Goal: Navigation & Orientation: Find specific page/section

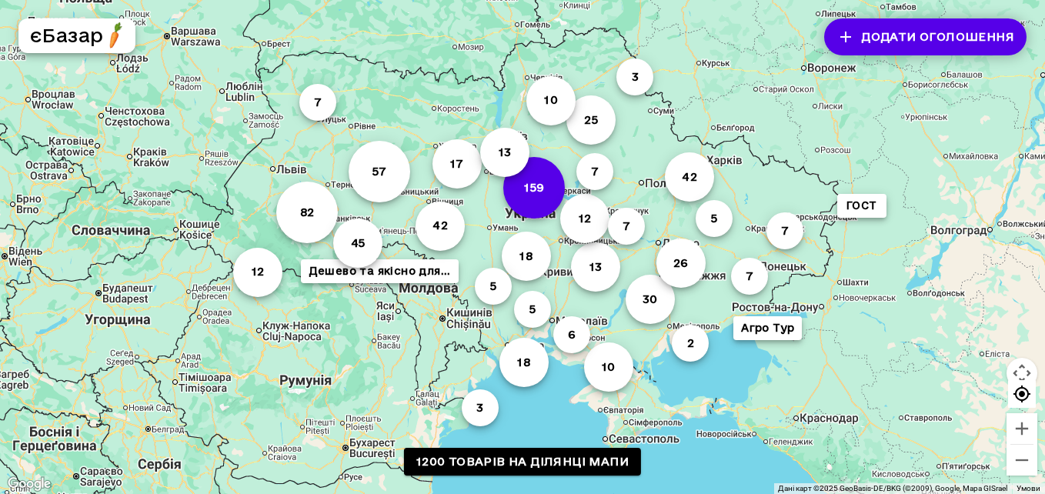
click at [526, 196] on button "159" at bounding box center [534, 188] width 62 height 62
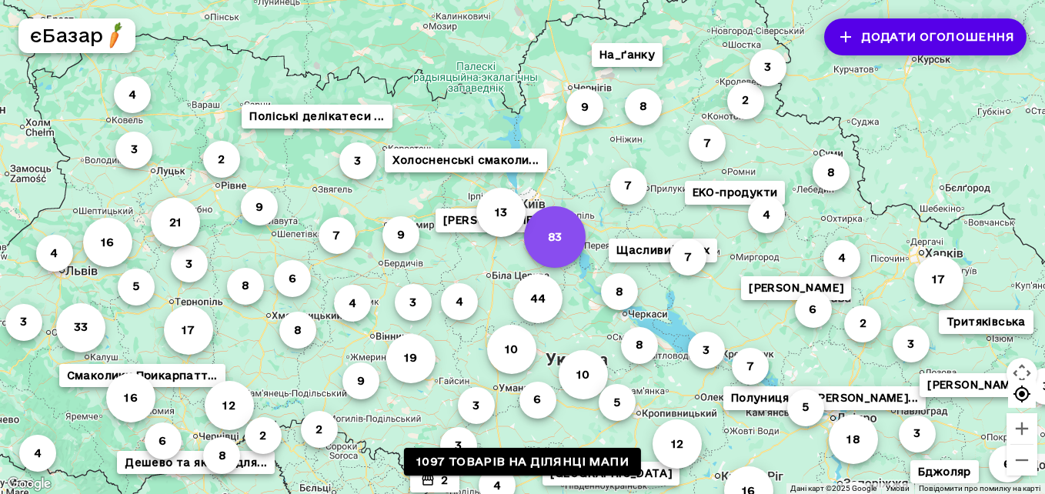
click at [563, 227] on button "83" at bounding box center [555, 237] width 62 height 62
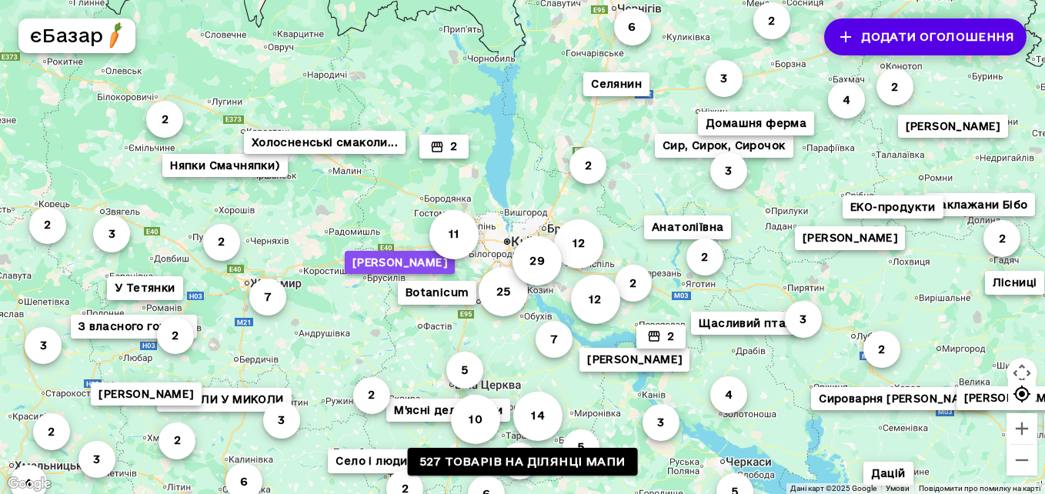
click at [436, 259] on button "[PERSON_NAME]" at bounding box center [400, 263] width 110 height 24
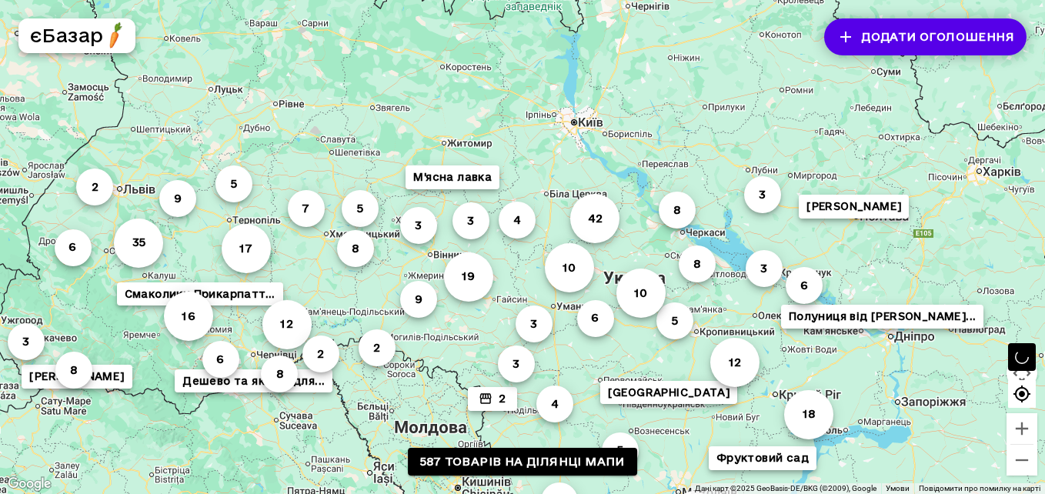
drag, startPoint x: 600, startPoint y: 220, endPoint x: 370, endPoint y: 384, distance: 282.6
click at [370, 384] on div "35 42 6 6 12 18 12 9 19 14 10 16 3 8 3 8 2 [PERSON_NAME] 7 5 8 5 6 4 4 10 4 3 5…" at bounding box center [522, 247] width 1045 height 494
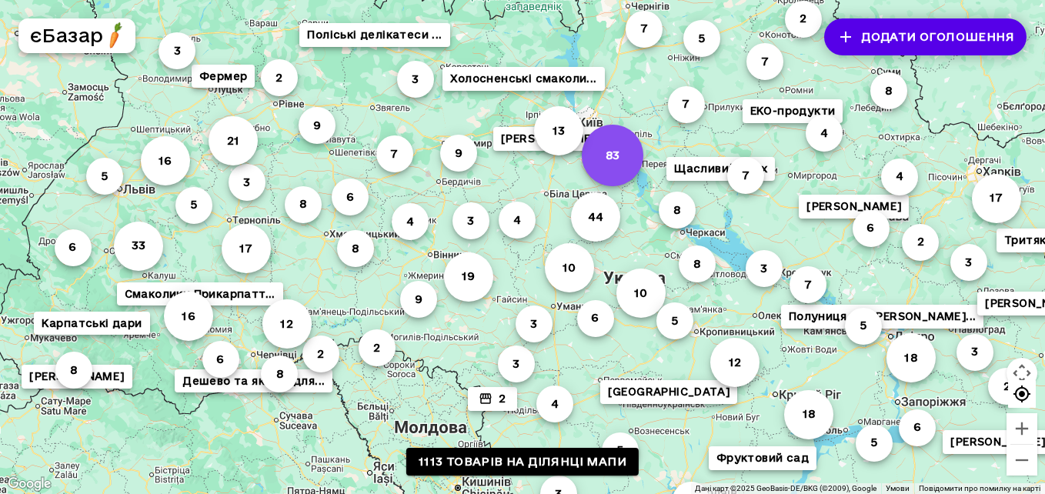
click at [626, 156] on button "83" at bounding box center [613, 156] width 62 height 62
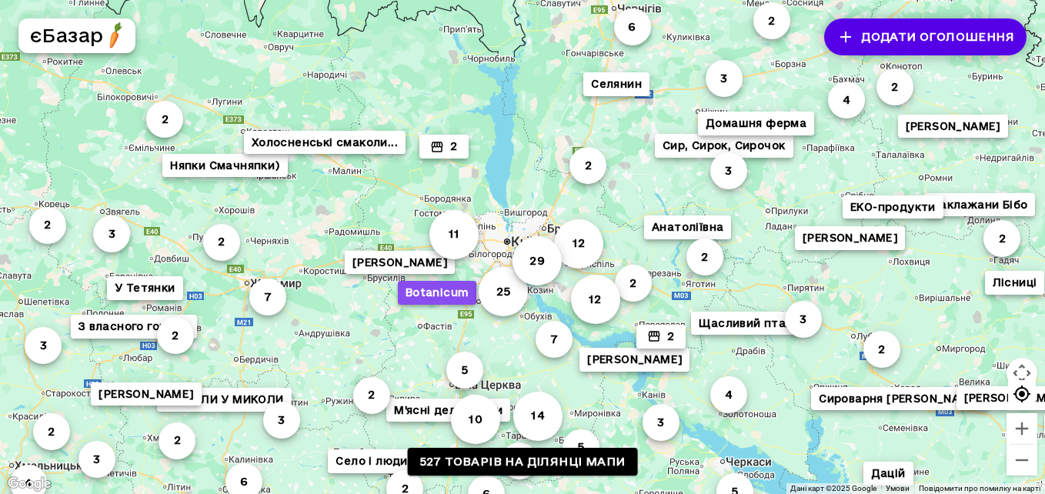
click at [455, 286] on button "Botanicum" at bounding box center [437, 293] width 79 height 24
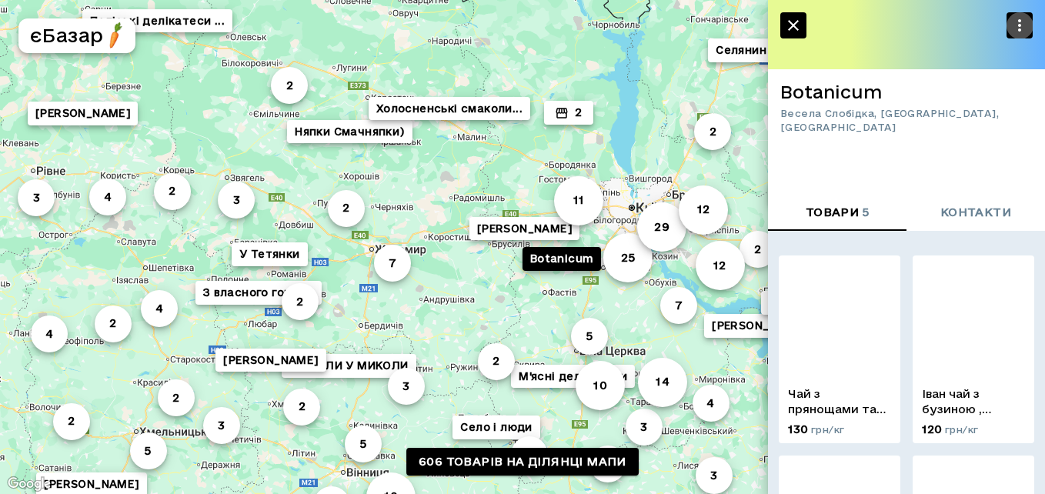
click at [1024, 20] on icon "button" at bounding box center [1020, 25] width 18 height 18
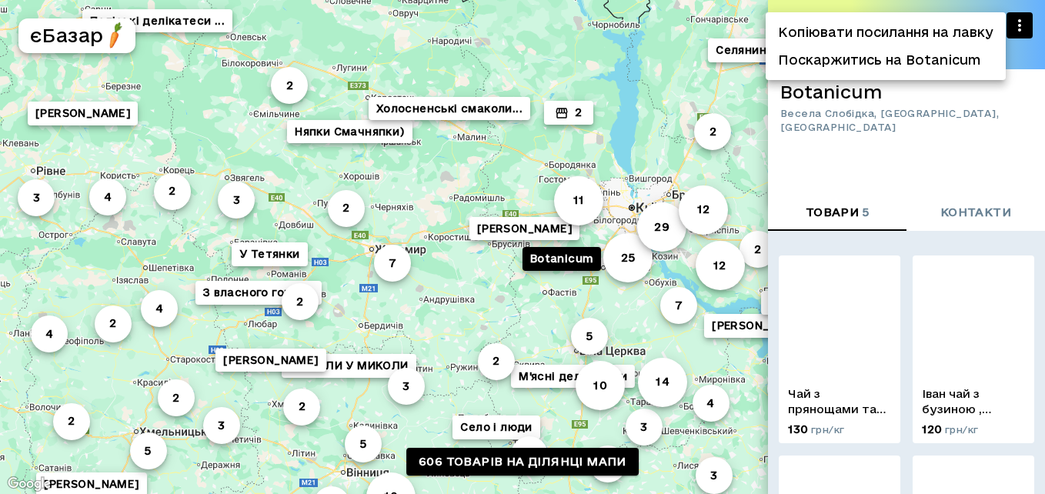
click at [1024, 20] on div at bounding box center [522, 247] width 1045 height 494
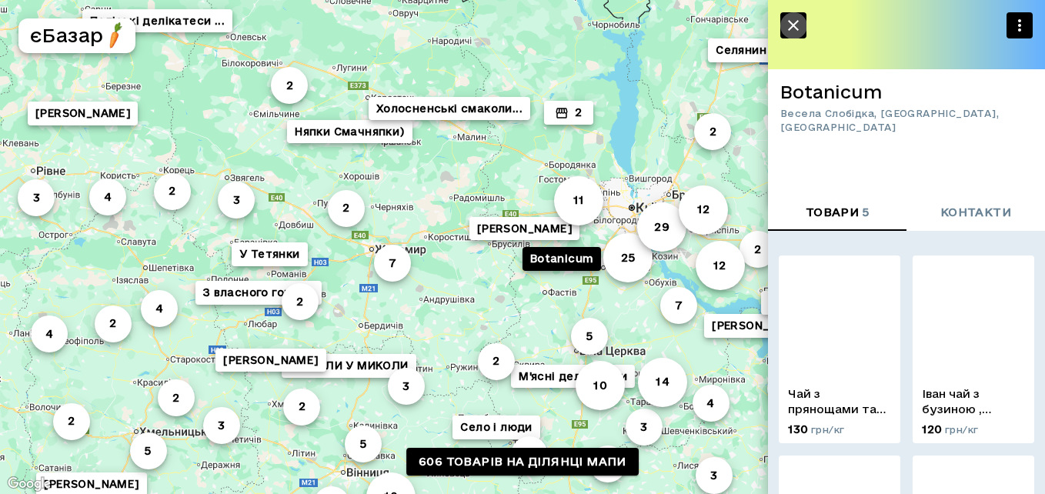
click at [791, 32] on icon "button" at bounding box center [793, 25] width 18 height 18
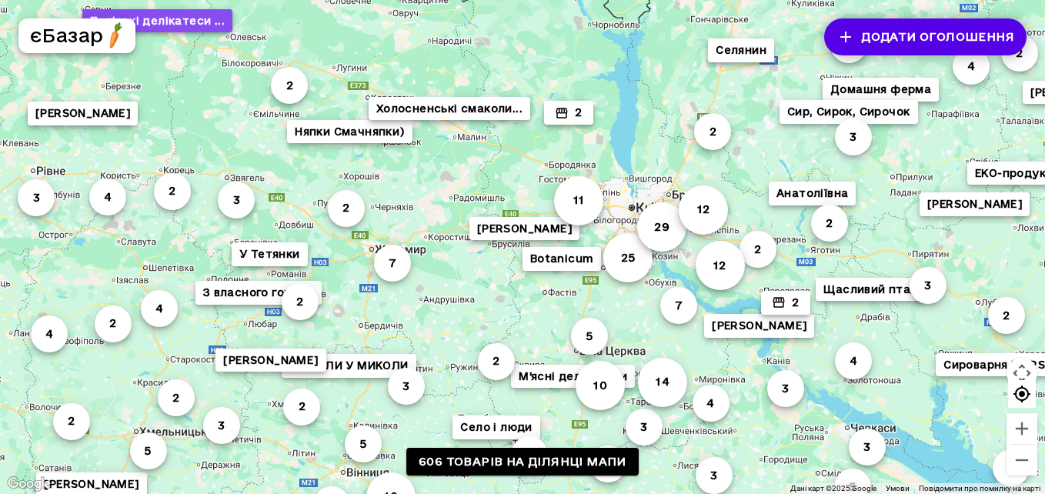
click at [160, 18] on button "Поліські делікатеси ..." at bounding box center [157, 21] width 150 height 24
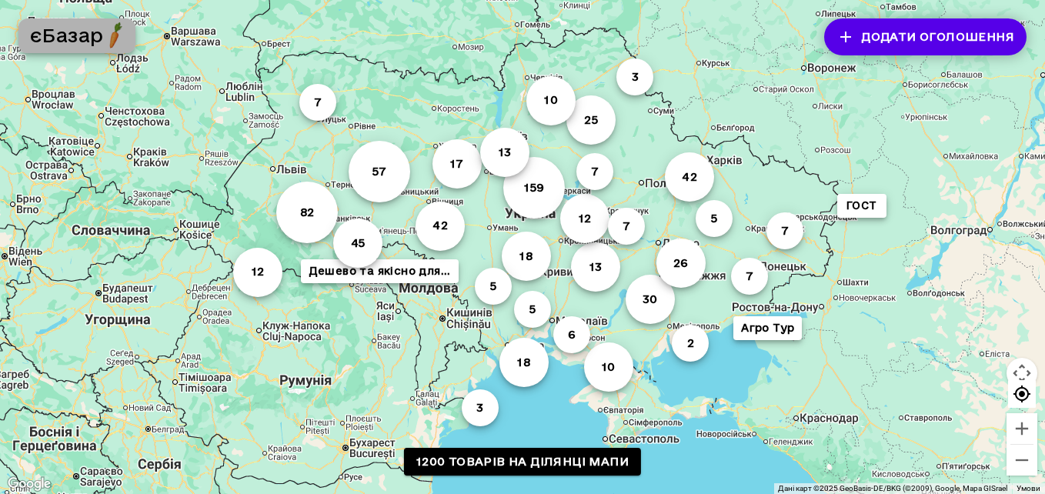
click at [71, 32] on h5 "єБазар" at bounding box center [66, 35] width 73 height 25
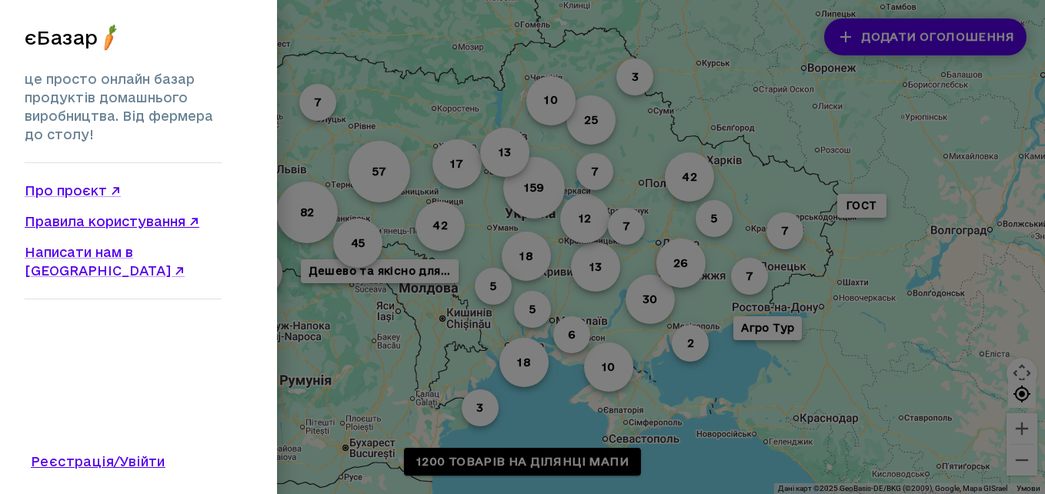
click at [92, 218] on link "Правила користування ↗" at bounding box center [123, 221] width 197 height 18
click at [62, 187] on link "Про проєкт ↗" at bounding box center [123, 191] width 197 height 18
